Goal: Find specific page/section: Find specific page/section

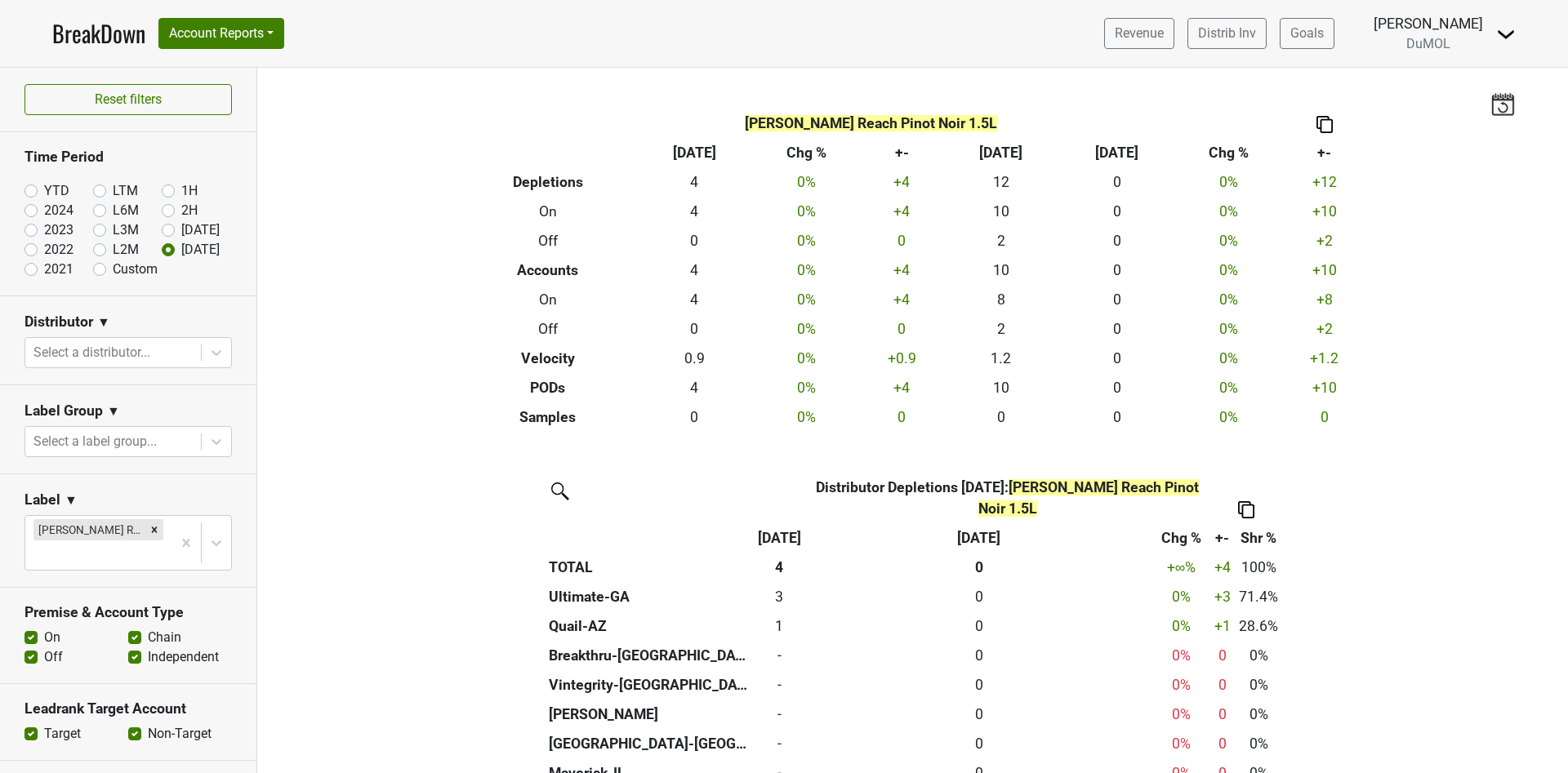
scroll to position [94, 0]
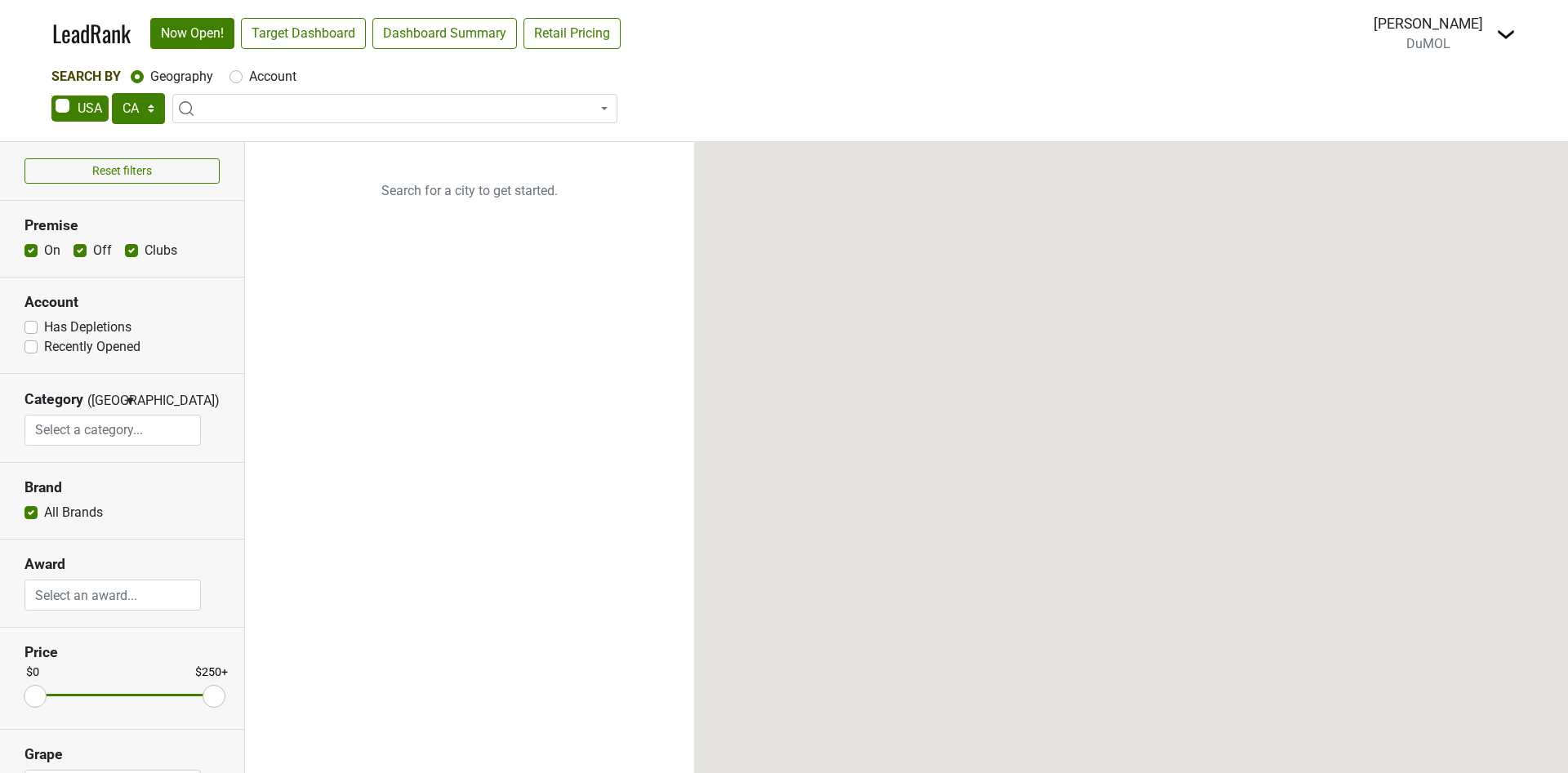
select select "CA"
